Goal: Information Seeking & Learning: Learn about a topic

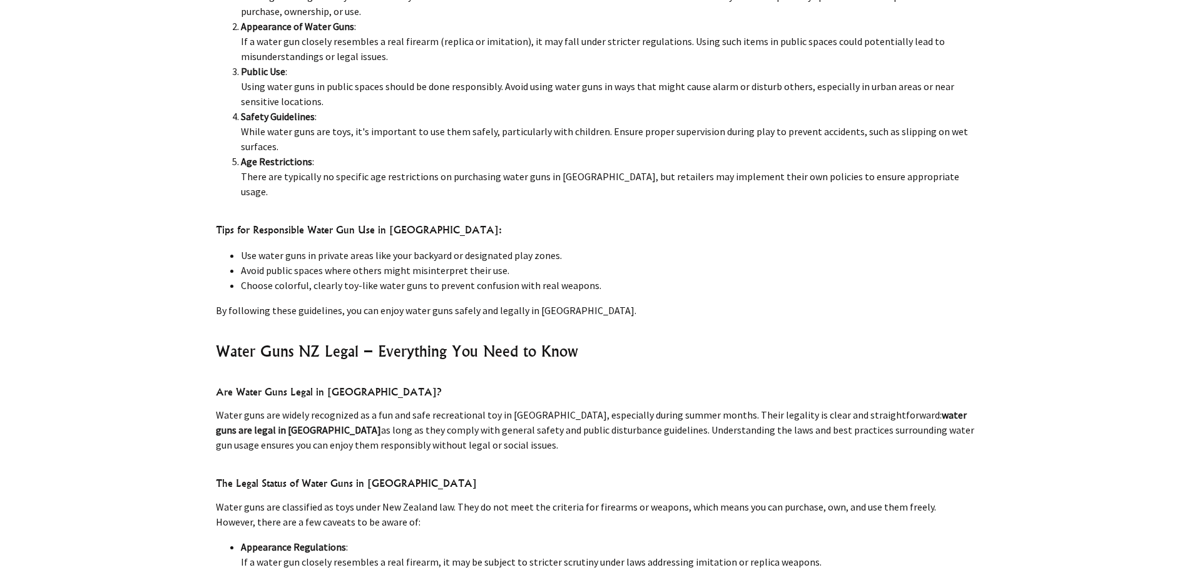
scroll to position [813, 0]
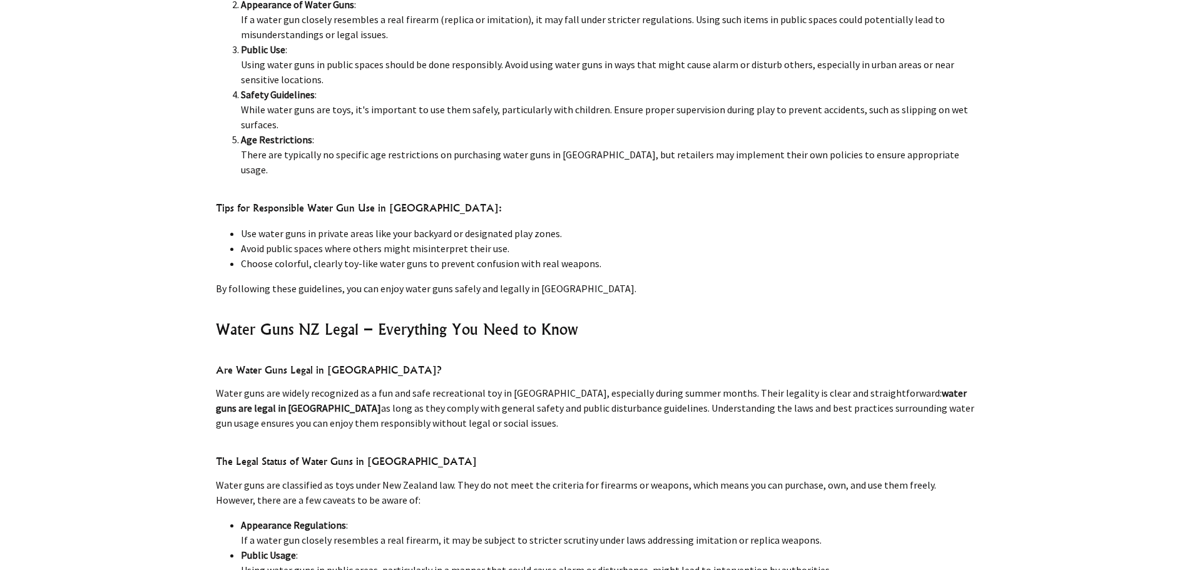
click at [427, 65] on li "Public Use : Using water guns in public spaces should be done responsibly. Avoi…" at bounding box center [609, 64] width 736 height 45
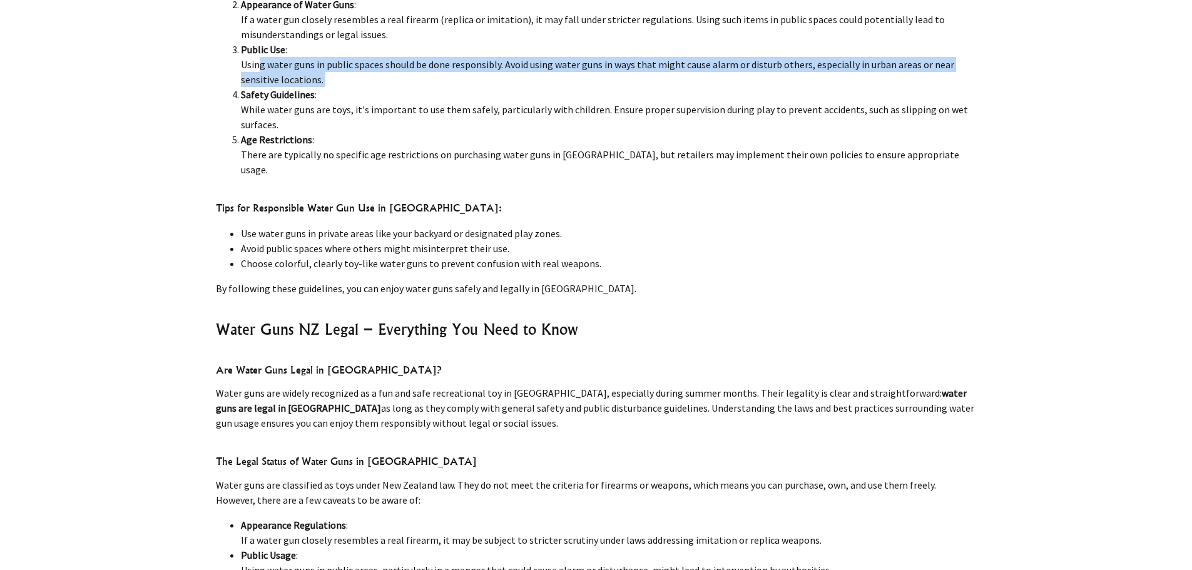
click at [427, 65] on li "Public Use : Using water guns in public spaces should be done responsibly. Avoi…" at bounding box center [609, 64] width 736 height 45
click at [428, 66] on li "Public Use : Using water guns in public spaces should be done responsibly. Avoi…" at bounding box center [609, 64] width 736 height 45
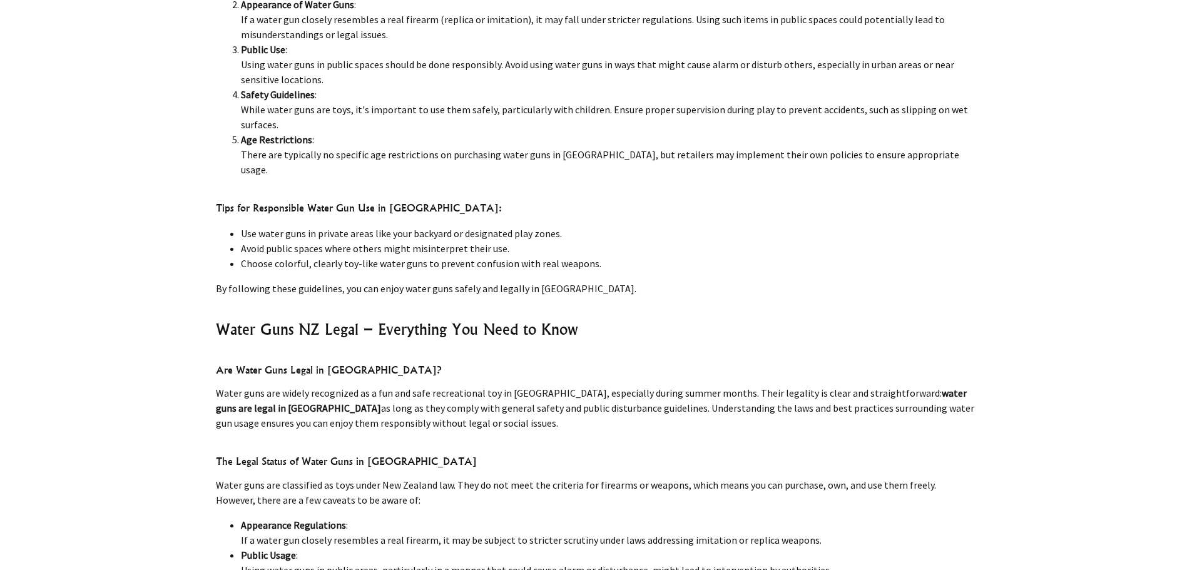
click at [555, 150] on li "Age Restrictions : There are typically no specific age restrictions on purchasi…" at bounding box center [609, 154] width 736 height 45
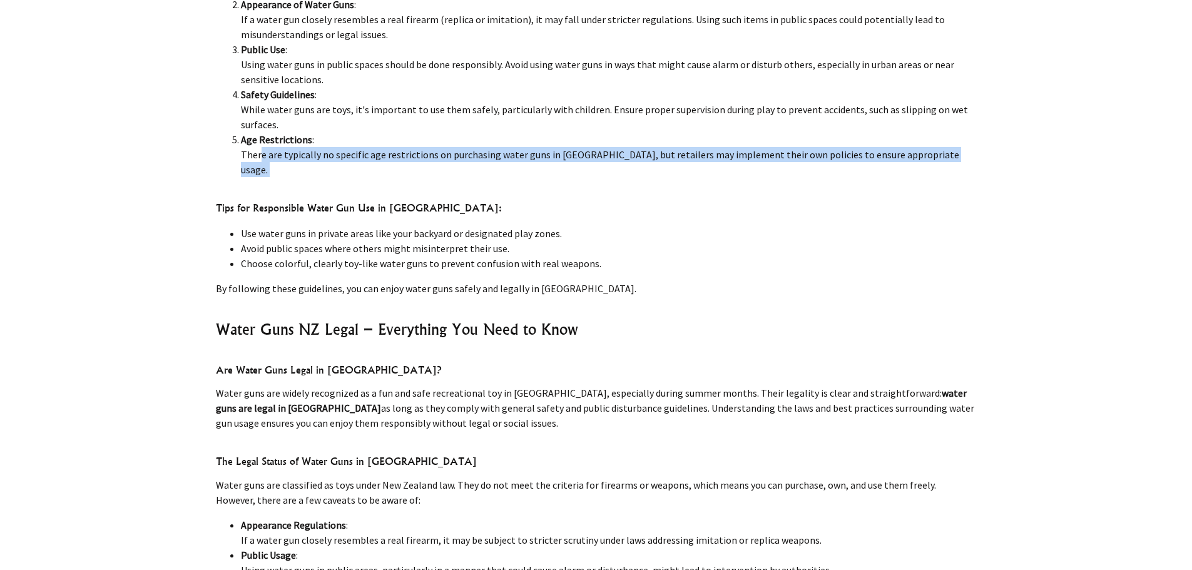
click at [555, 150] on li "Age Restrictions : There are typically no specific age restrictions on purchasi…" at bounding box center [609, 154] width 736 height 45
click at [514, 160] on li "Age Restrictions : There are typically no specific age restrictions on purchasi…" at bounding box center [609, 154] width 736 height 45
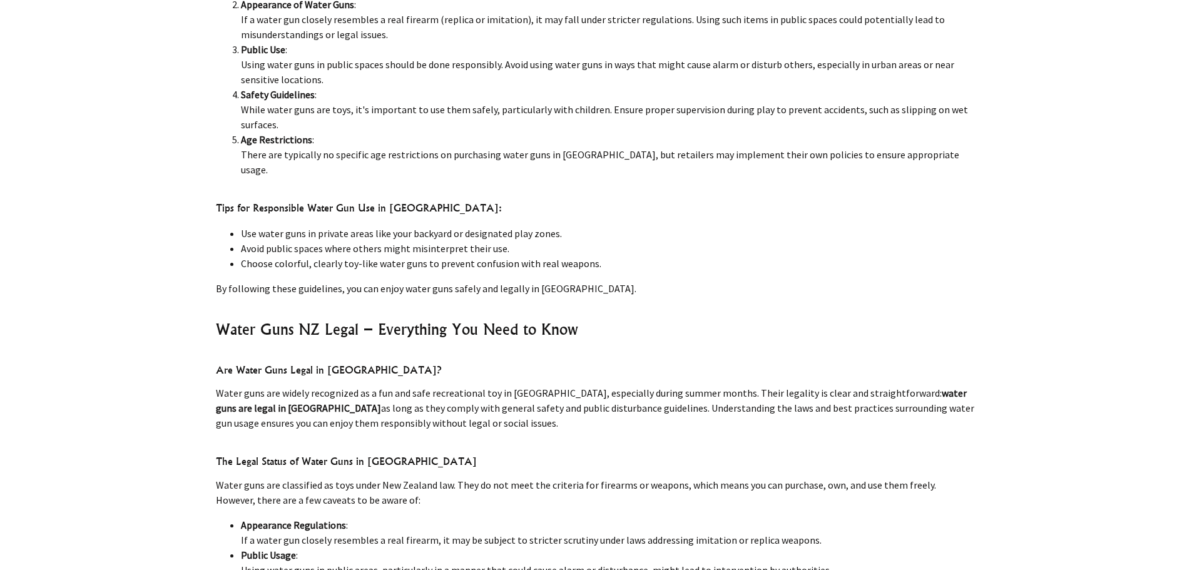
click at [564, 135] on li "Age Restrictions : There are typically no specific age restrictions on purchasi…" at bounding box center [609, 154] width 736 height 45
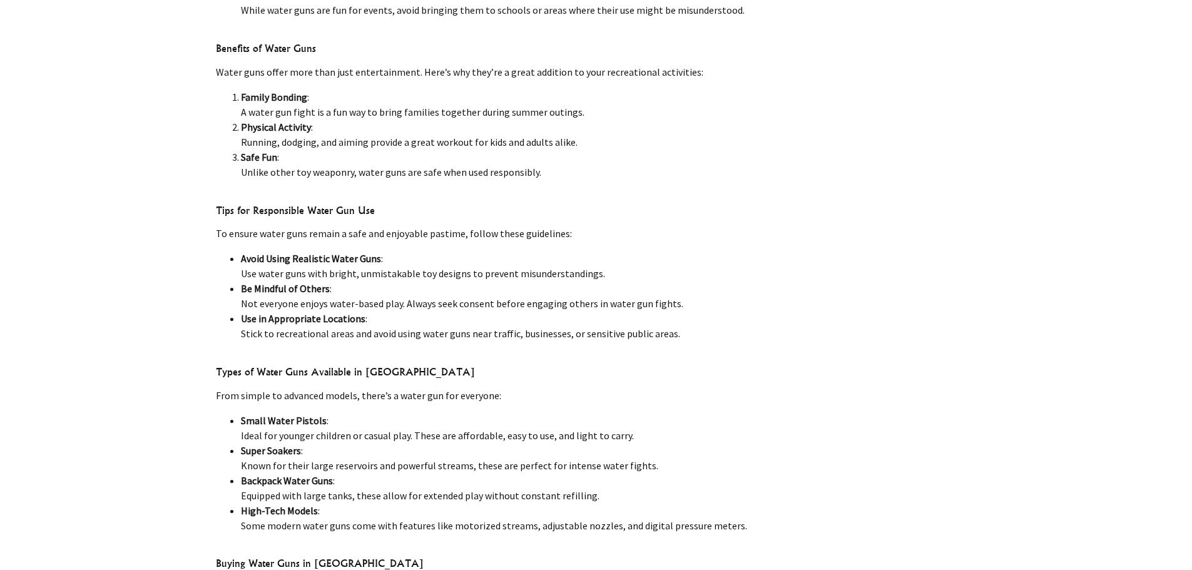
scroll to position [1750, 0]
